Goal: Check status

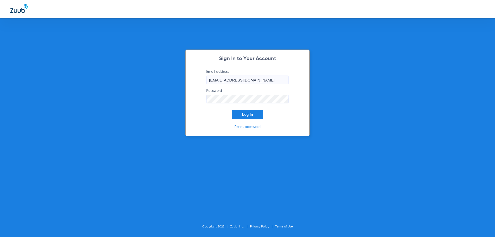
click at [248, 107] on form "Email address info@riverwinddental.com Password Log In" at bounding box center [248, 94] width 98 height 50
click at [252, 111] on button "Log In" at bounding box center [247, 114] width 31 height 9
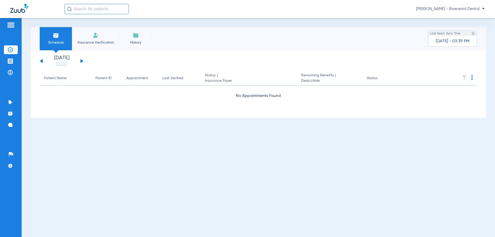
click at [82, 61] on button at bounding box center [81, 61] width 3 height 4
